Goal: Information Seeking & Learning: Learn about a topic

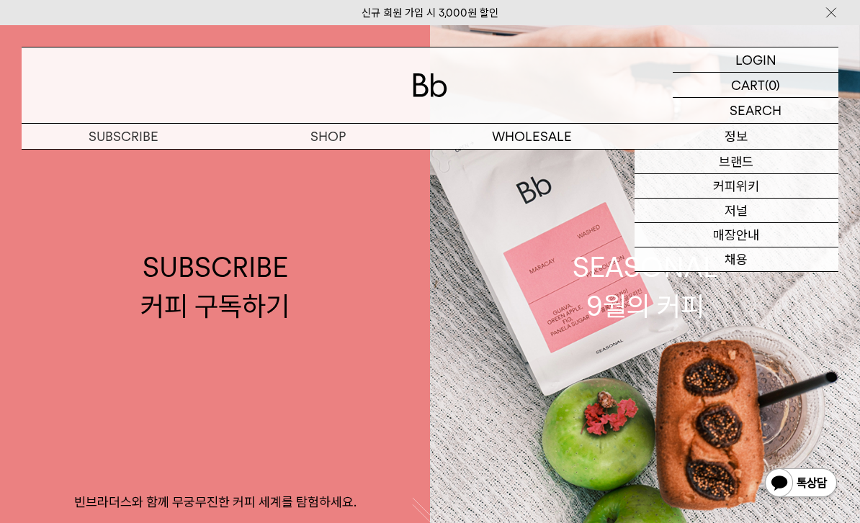
click at [768, 189] on link "커피위키" at bounding box center [736, 186] width 204 height 24
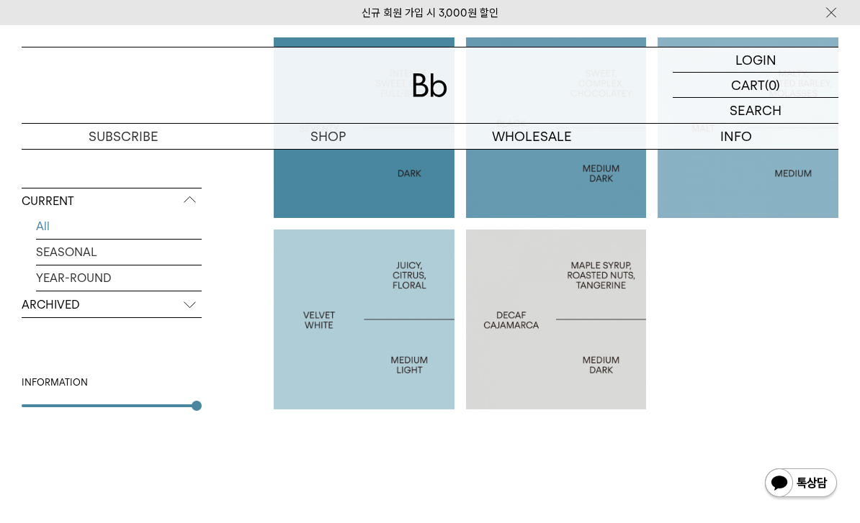
scroll to position [744, 0]
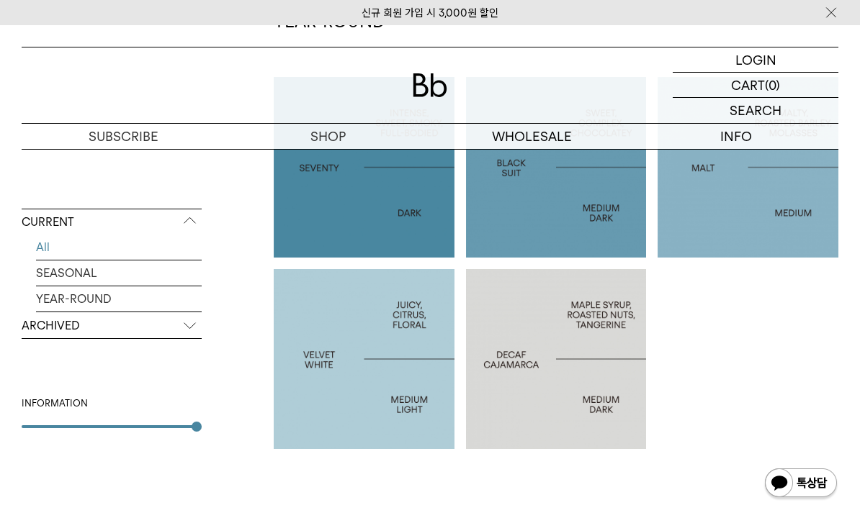
click at [173, 330] on p "ARCHIVED" at bounding box center [112, 326] width 180 height 26
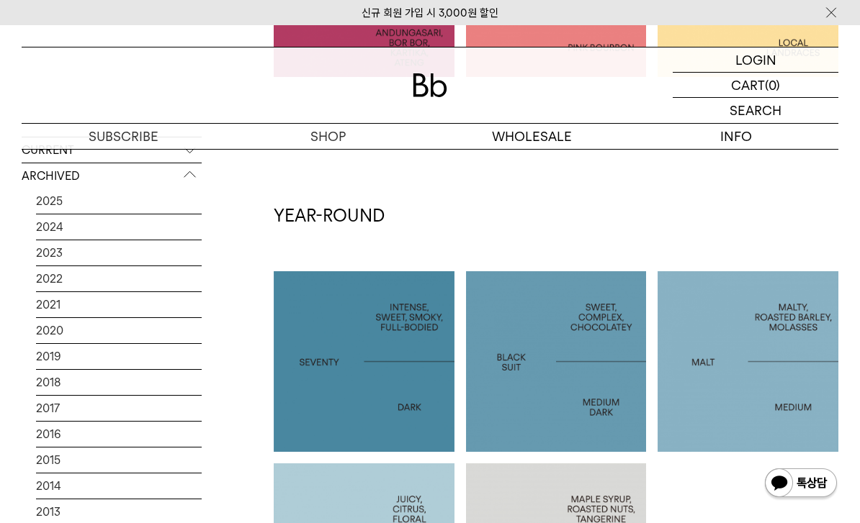
scroll to position [525, 0]
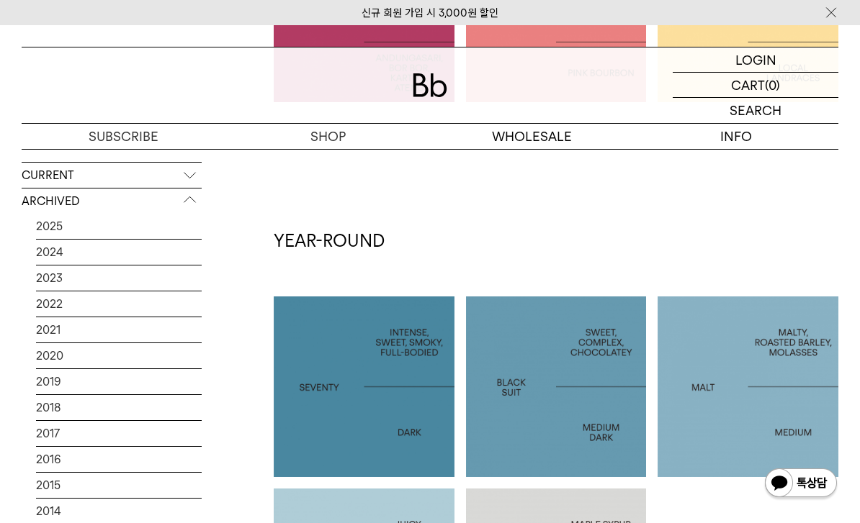
click at [134, 214] on link "2025" at bounding box center [119, 226] width 166 height 25
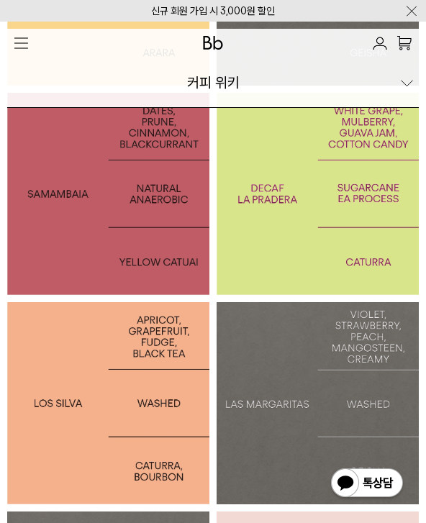
scroll to position [258, 0]
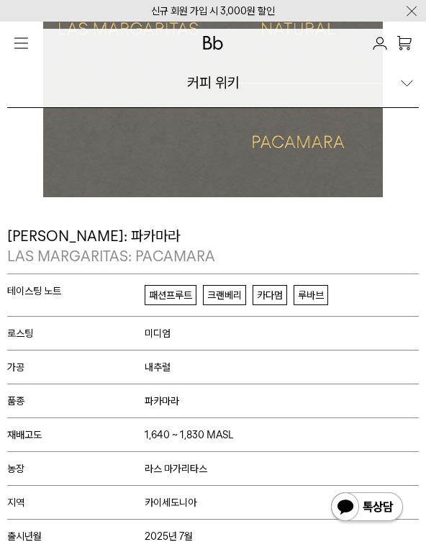
scroll to position [312, 0]
